Goal: Navigation & Orientation: Go to known website

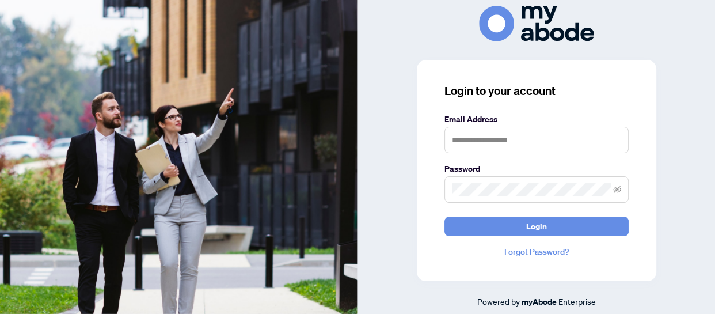
click at [668, 130] on div "Login to your account Email Address Password Login Forgot Password? Powered by …" at bounding box center [537, 157] width 358 height 302
click at [611, 138] on keeper-lock "Open Keeper Popup" at bounding box center [615, 140] width 14 height 14
type input "**********"
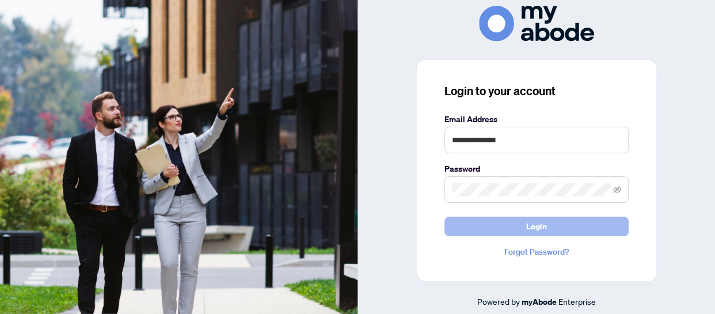
click at [593, 225] on button "Login" at bounding box center [537, 227] width 184 height 20
